Goal: Task Accomplishment & Management: Use online tool/utility

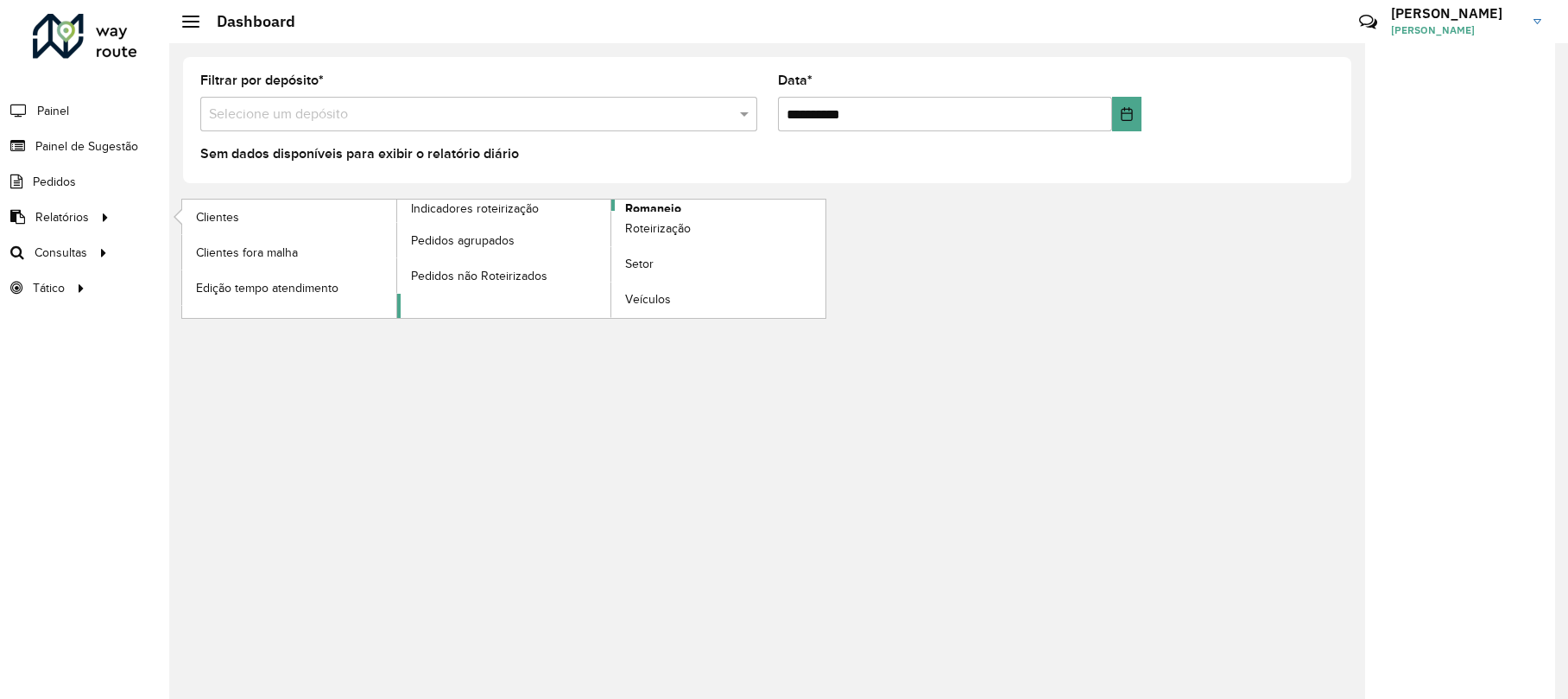
click at [637, 206] on span "Romaneio" at bounding box center [653, 208] width 56 height 18
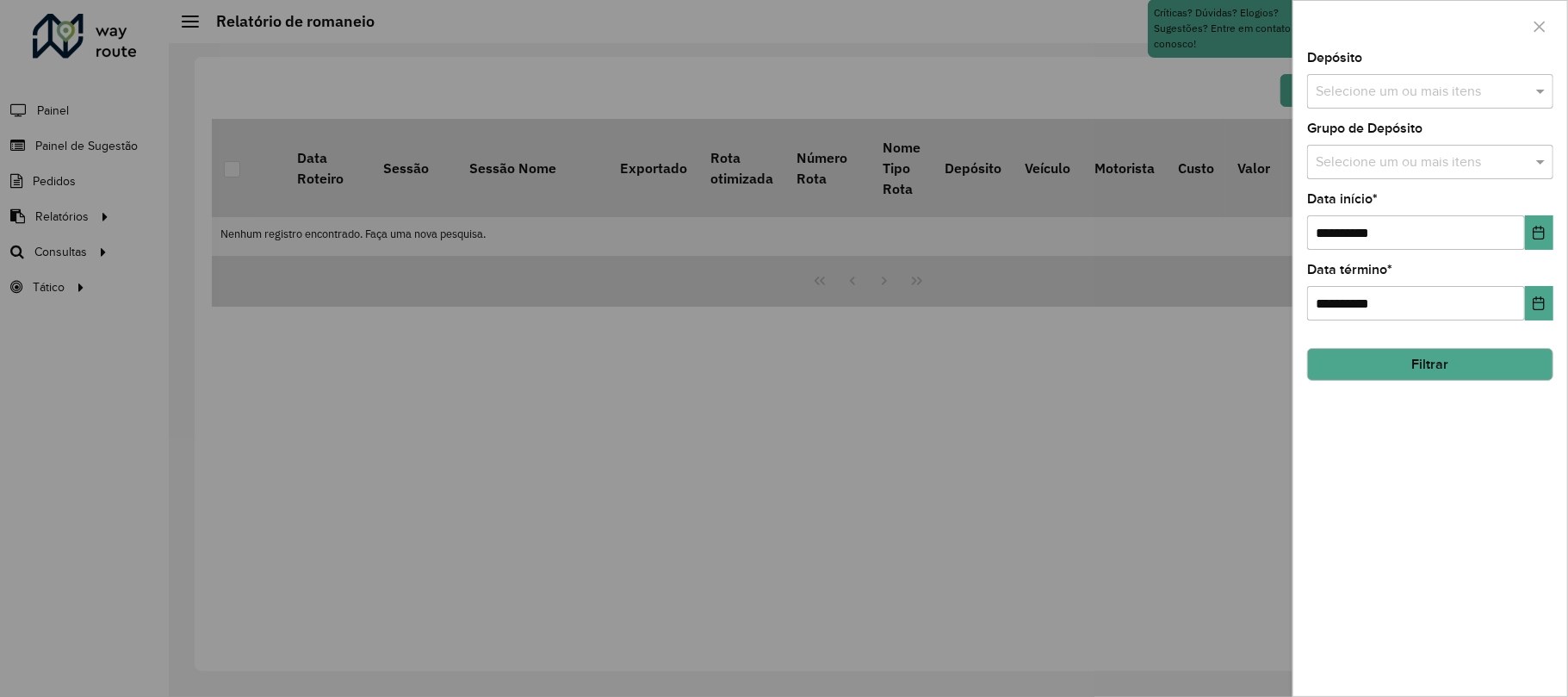
click at [1407, 90] on input "text" at bounding box center [1421, 92] width 221 height 20
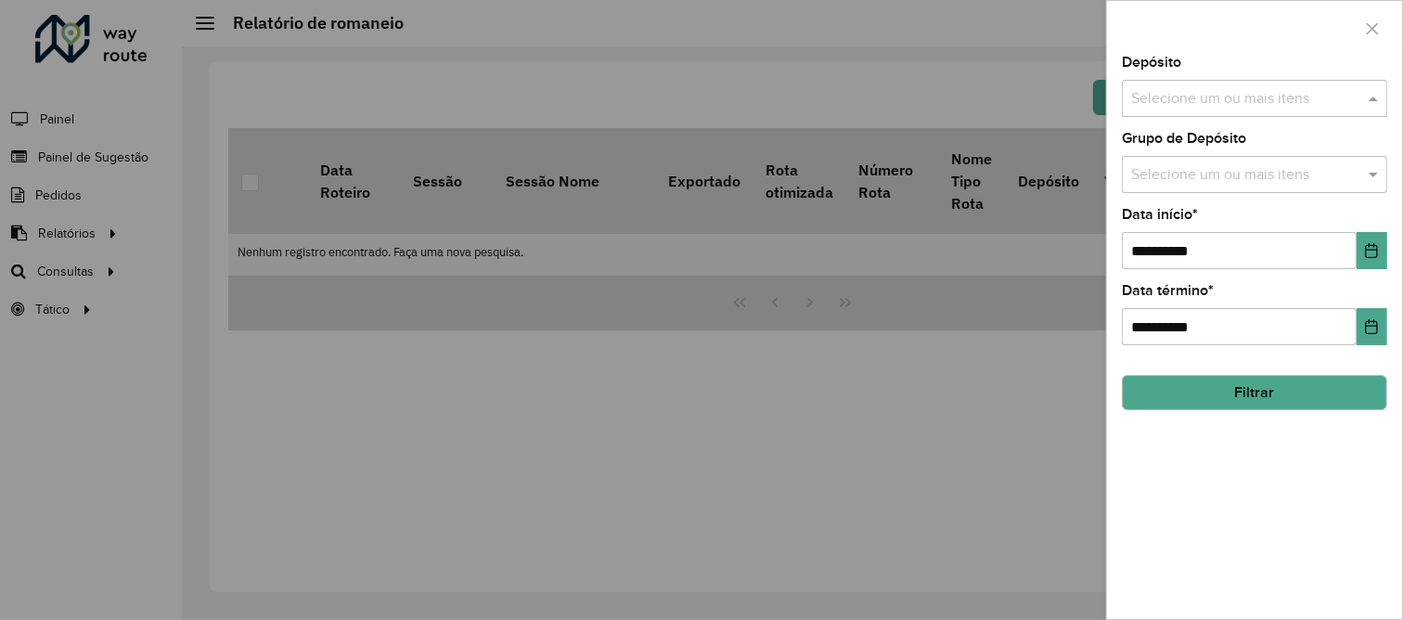
click at [1285, 102] on input "text" at bounding box center [1246, 99] width 238 height 22
click at [1284, 91] on input "text" at bounding box center [1246, 99] width 238 height 22
click at [1341, 60] on div "Depósito Selecione um ou mais itens" at bounding box center [1254, 86] width 265 height 61
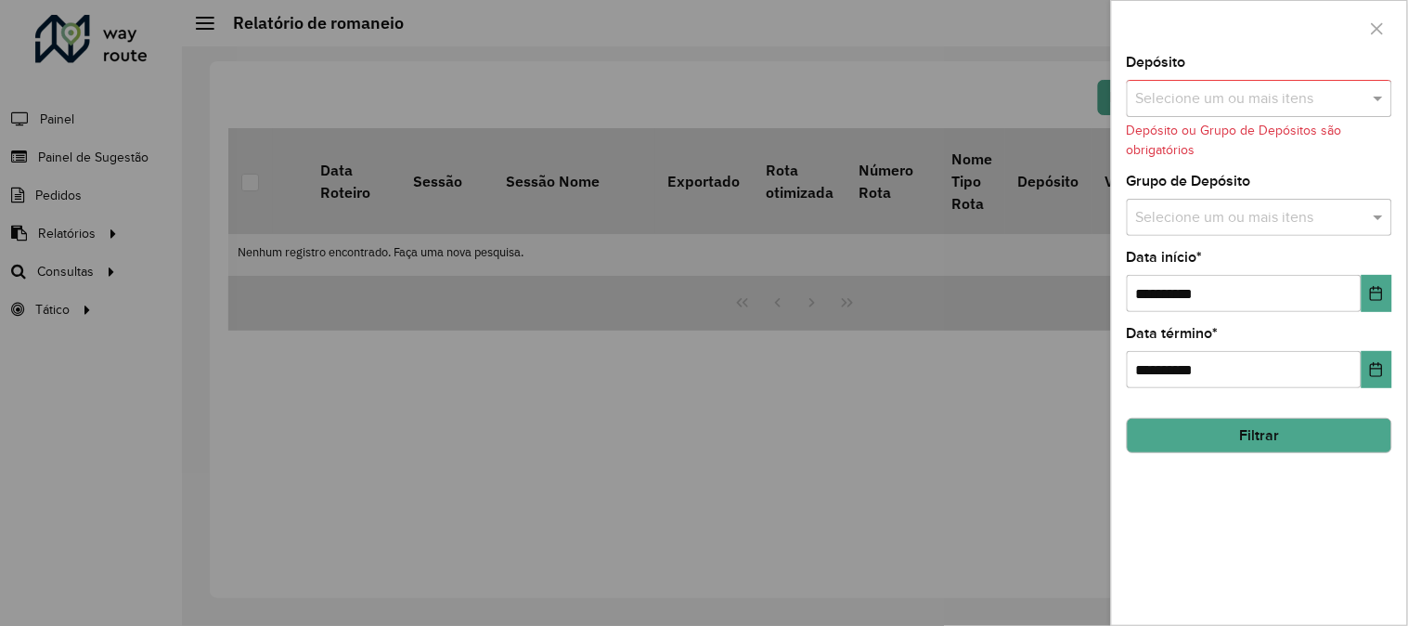
click at [1348, 91] on input "text" at bounding box center [1250, 99] width 238 height 22
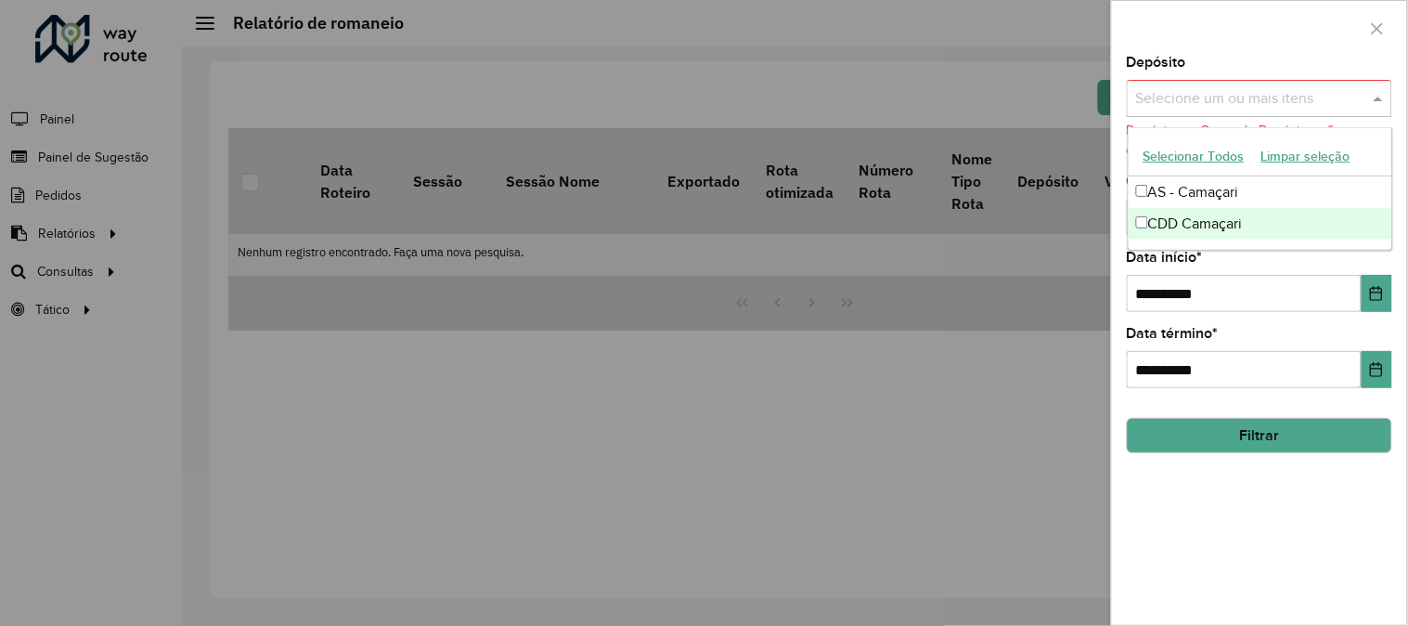
click at [1176, 226] on div "CDD Camaçari" at bounding box center [1260, 224] width 264 height 32
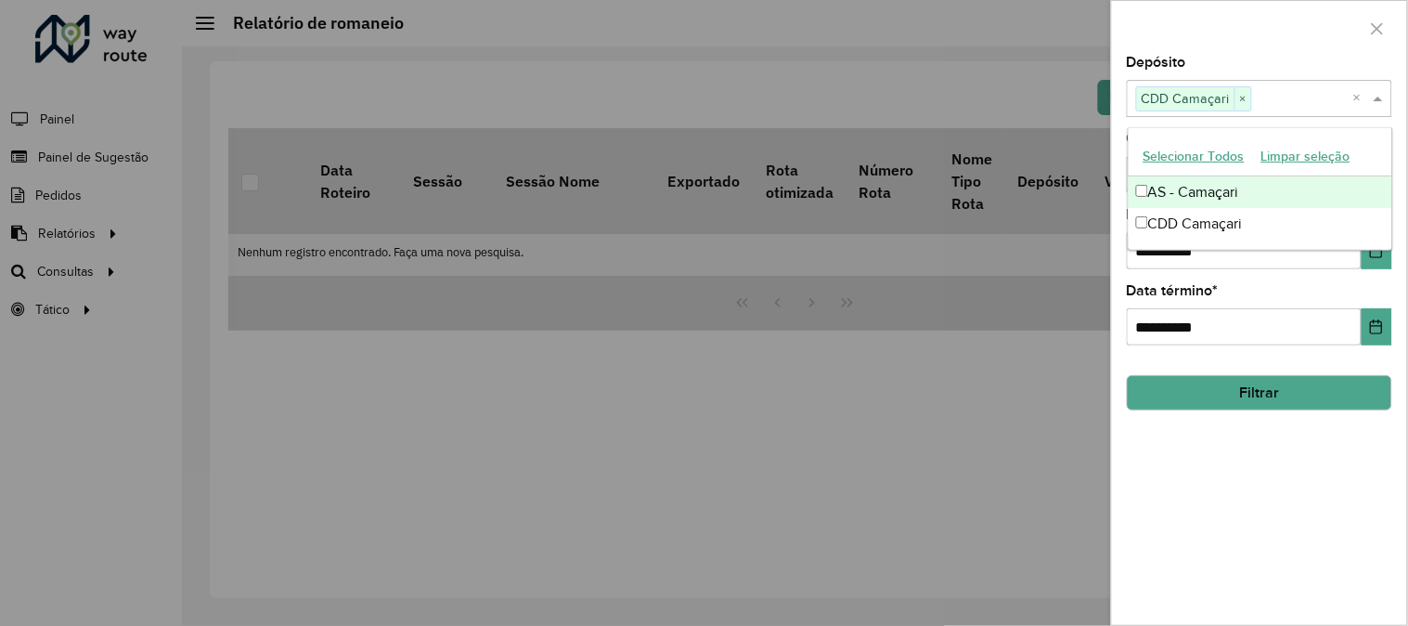
click at [1256, 58] on div "Depósito Selecione um ou mais itens CDD Camaçari × ×" at bounding box center [1259, 86] width 265 height 61
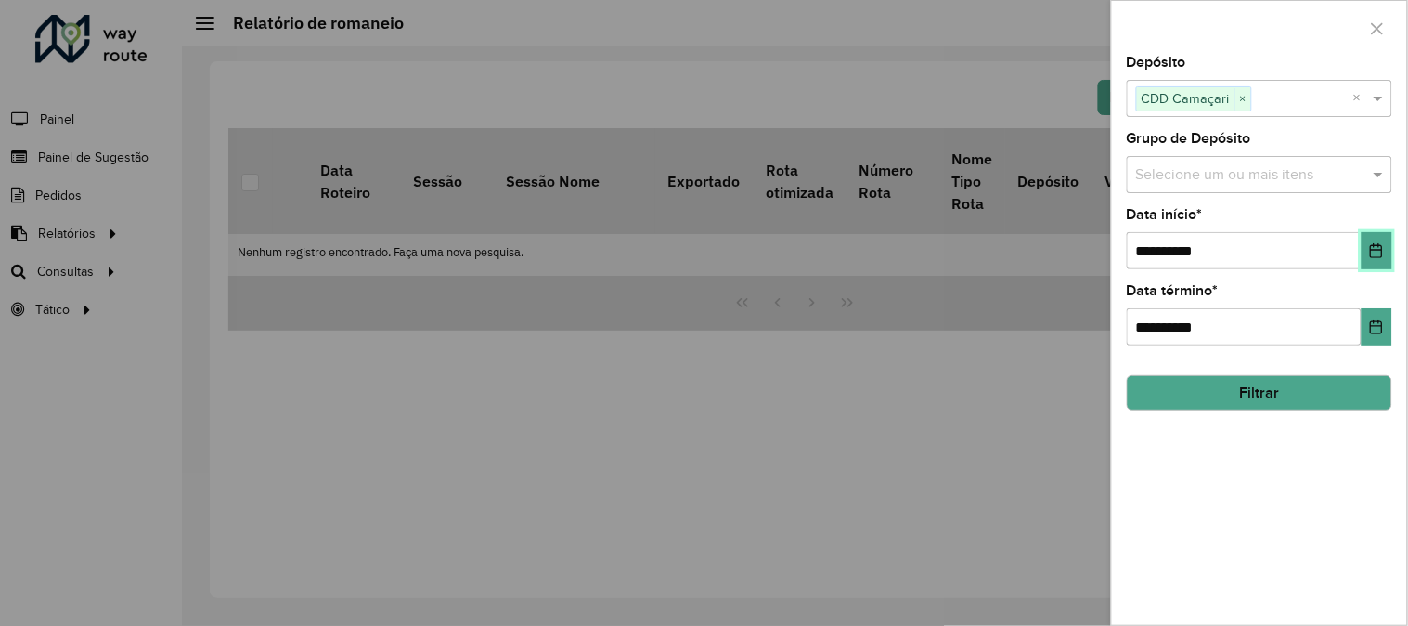
click at [1365, 248] on button "Choose Date" at bounding box center [1376, 250] width 31 height 37
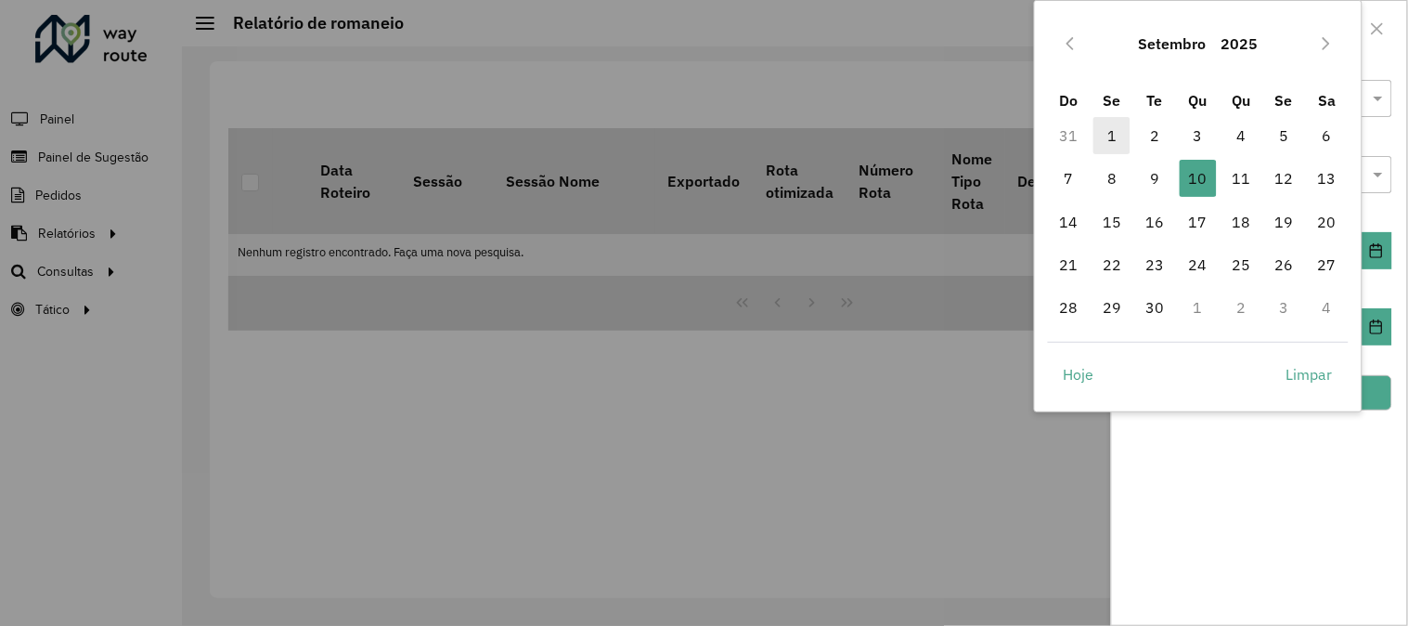
click at [1111, 135] on span "1" at bounding box center [1111, 135] width 37 height 37
type input "**********"
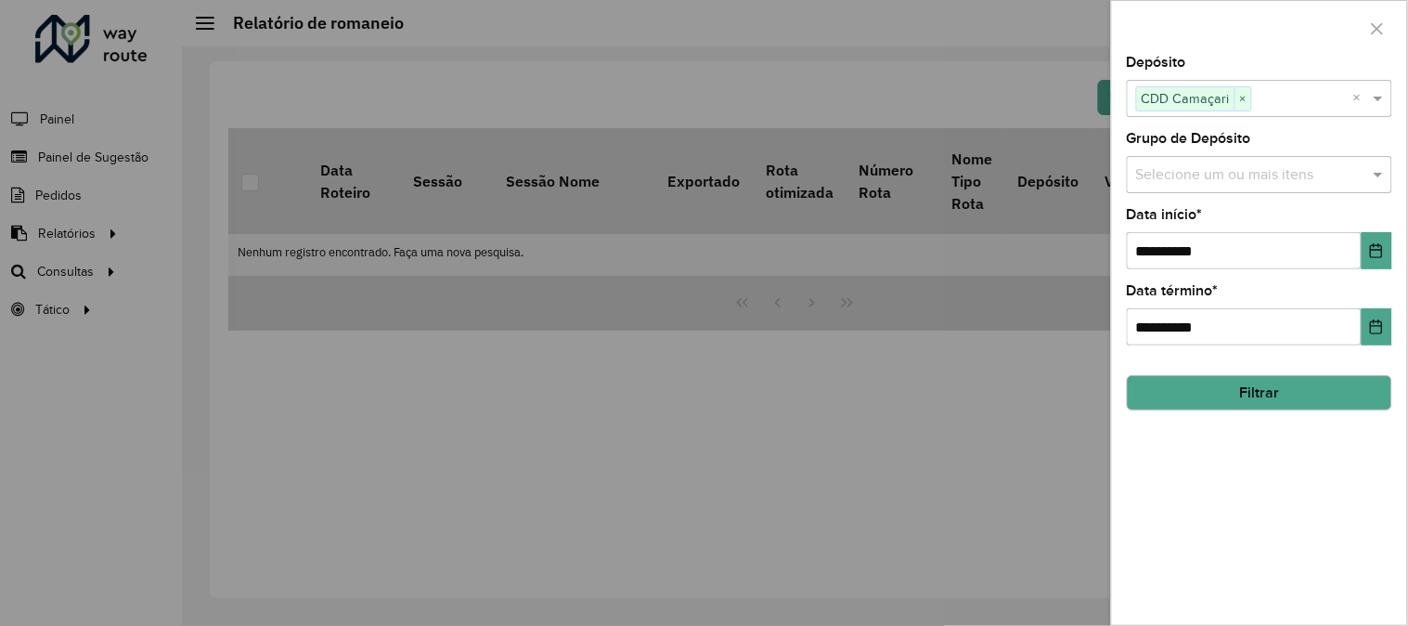
click at [1184, 172] on input "text" at bounding box center [1250, 175] width 238 height 22
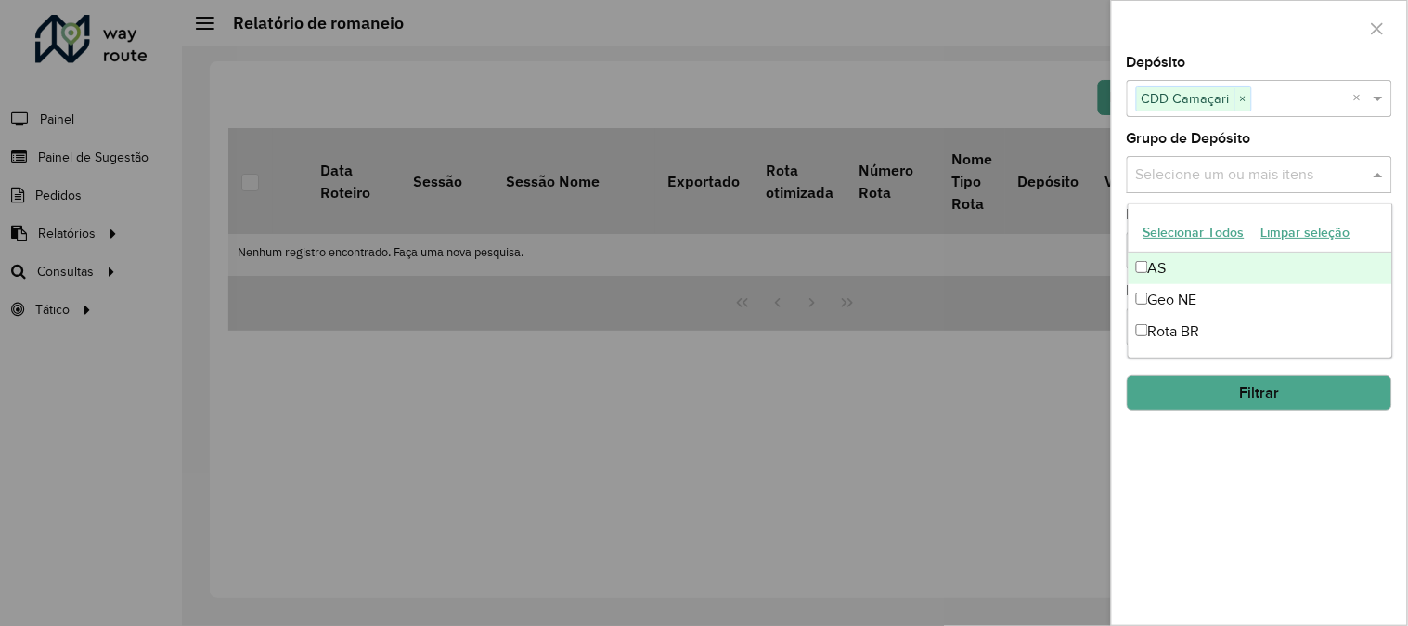
click at [1286, 136] on div "Grupo de Depósito Selecione um ou mais itens" at bounding box center [1259, 162] width 265 height 61
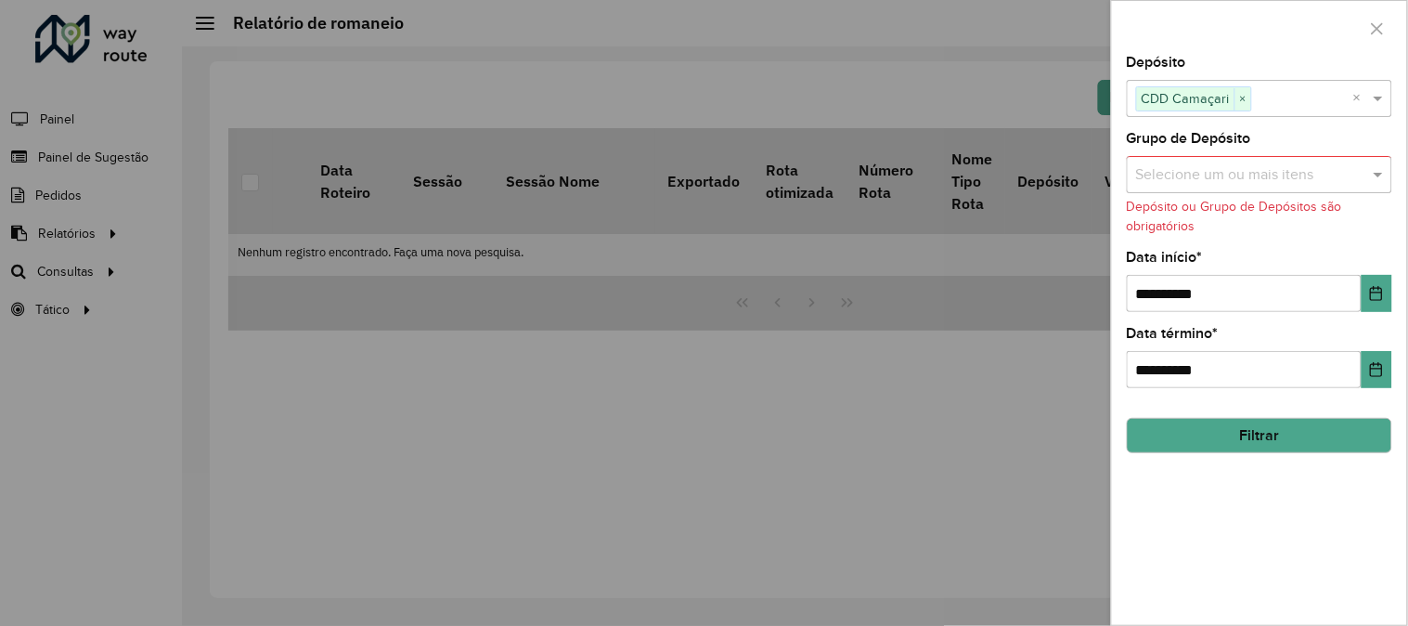
click at [1257, 436] on button "Filtrar" at bounding box center [1259, 435] width 265 height 35
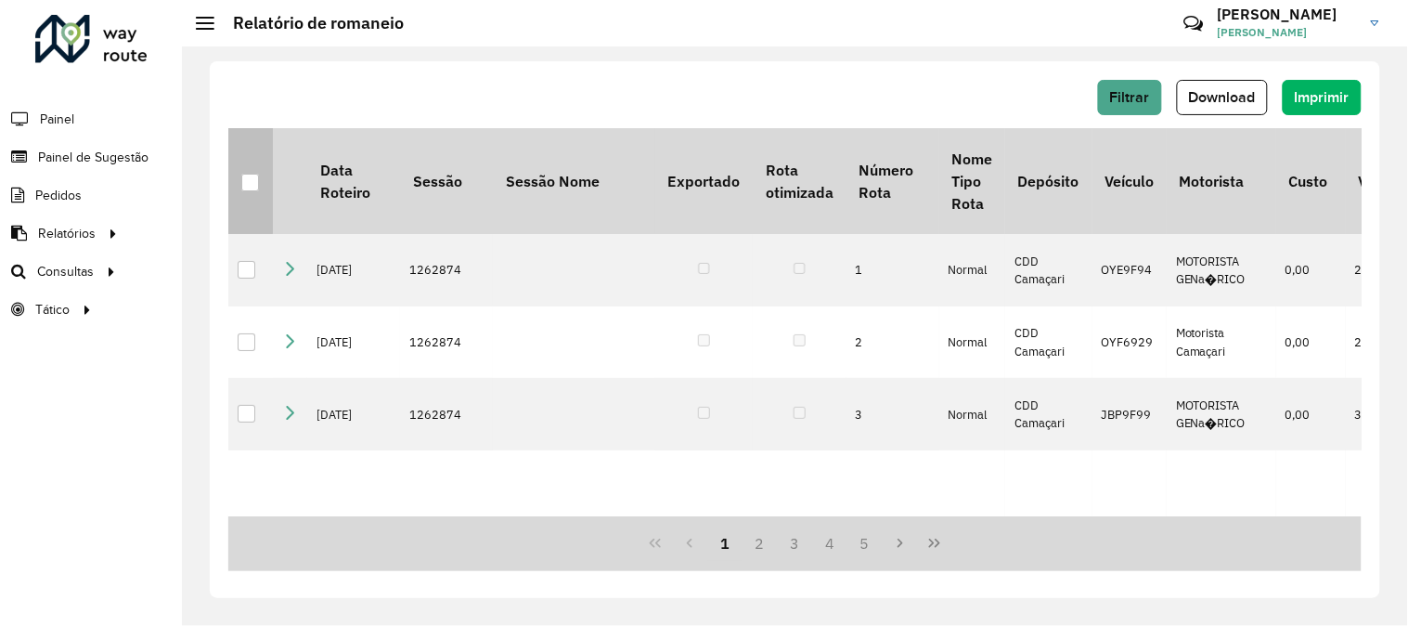
click at [242, 180] on div at bounding box center [250, 183] width 18 height 18
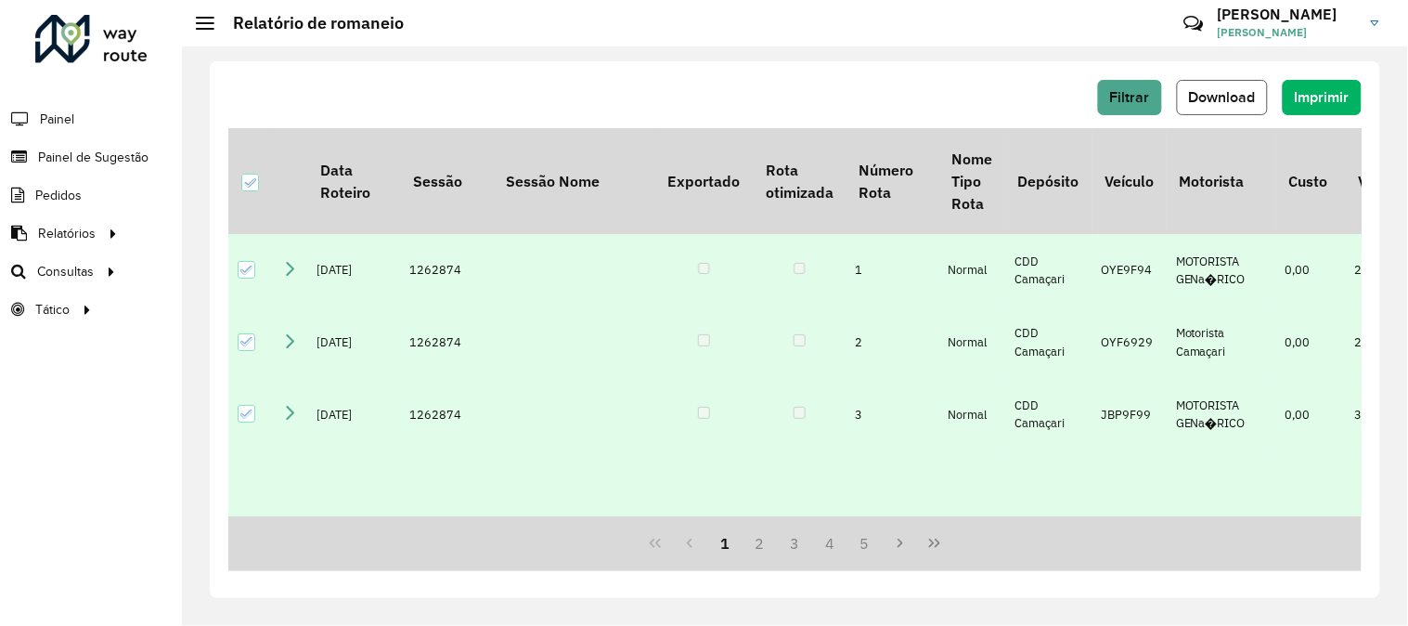
click at [1236, 105] on button "Download" at bounding box center [1222, 97] width 91 height 35
